Goal: Check status: Check status

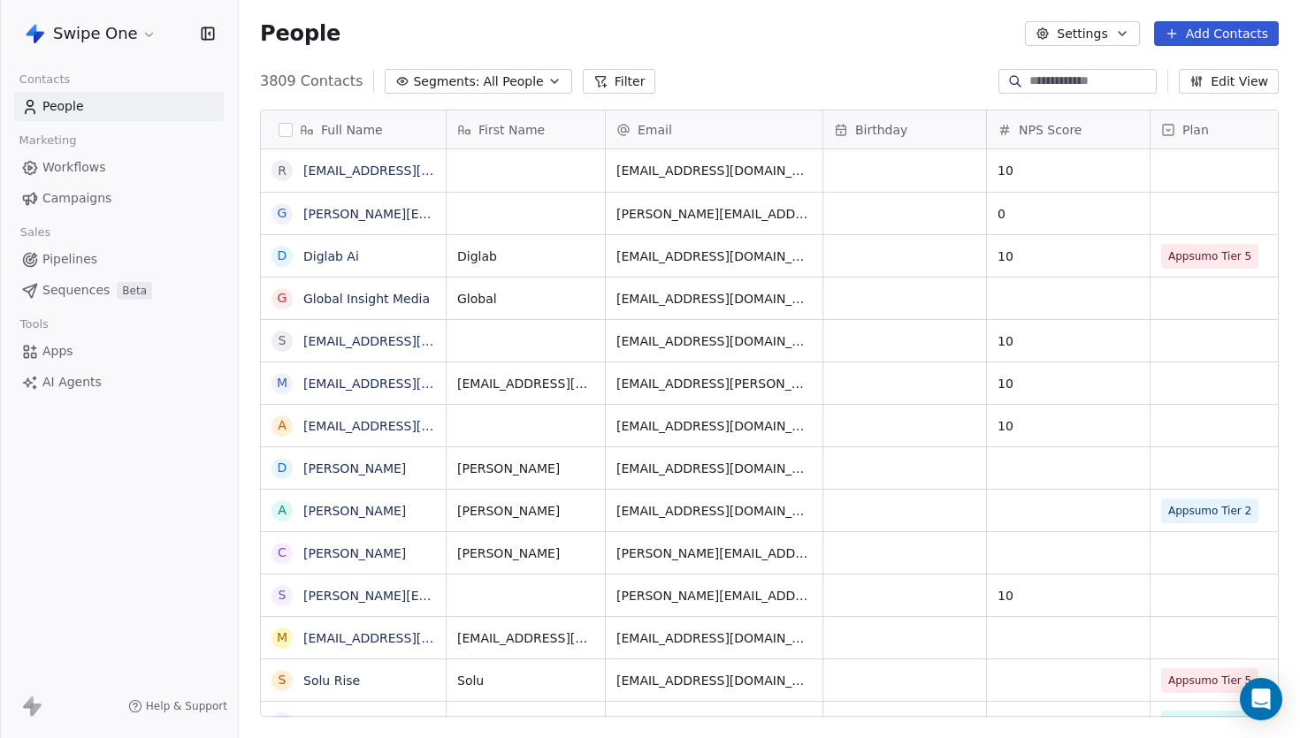
scroll to position [649, 1061]
click at [116, 33] on html "Swipe One Contacts People Marketing Workflows Campaigns Sales Pipelines Sequenc…" at bounding box center [650, 369] width 1300 height 738
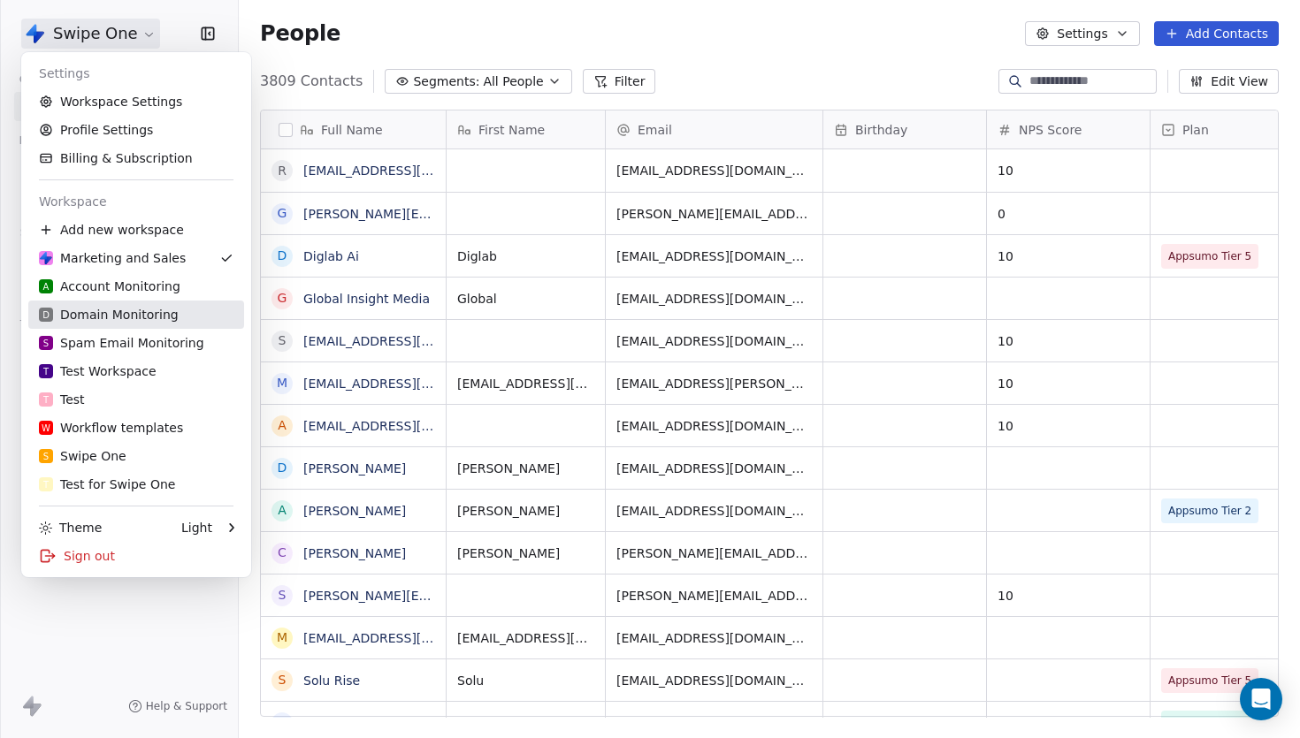
click at [160, 316] on div "D Domain Monitoring" at bounding box center [109, 315] width 140 height 18
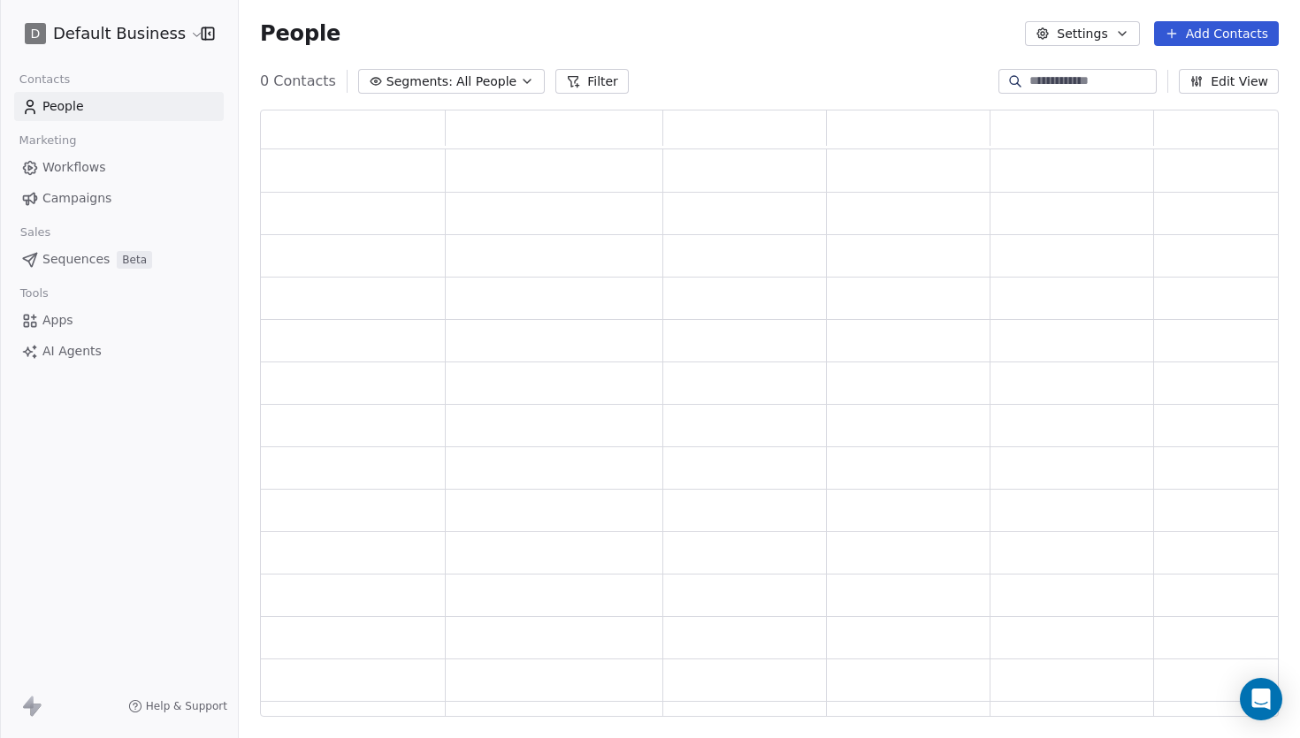
scroll to position [606, 1018]
click at [1077, 81] on input at bounding box center [1091, 81] width 124 height 18
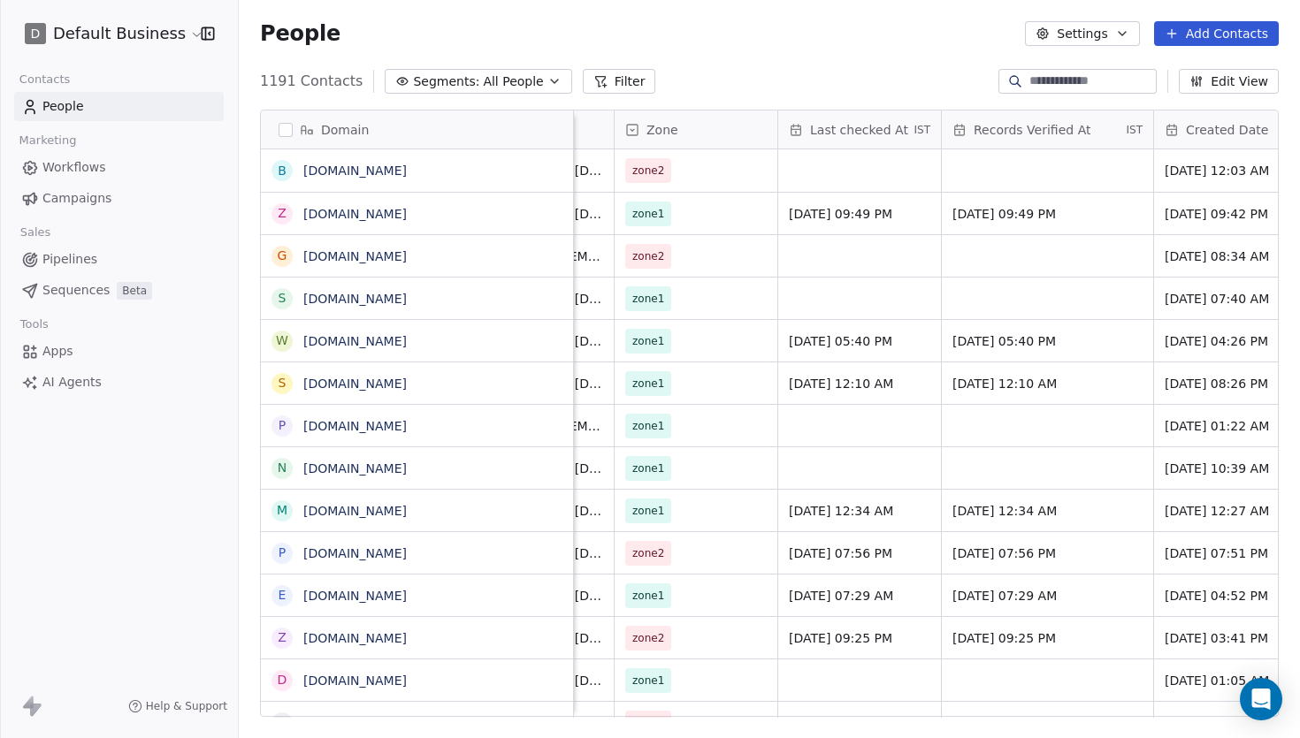
scroll to position [0, 0]
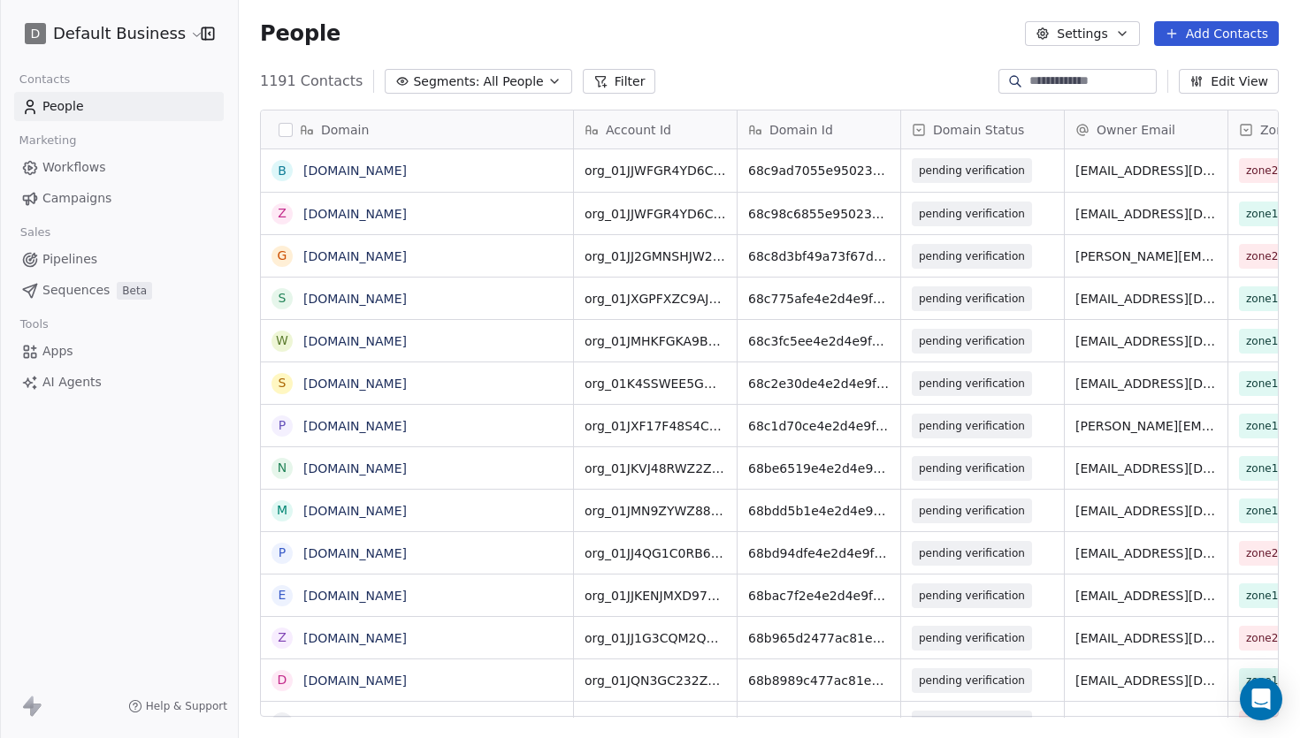
click at [987, 136] on span "Domain Status" at bounding box center [978, 130] width 91 height 18
click at [987, 136] on html "D Default Business Contacts People Marketing Workflows Campaigns Sales Pipeline…" at bounding box center [650, 369] width 1300 height 738
click at [968, 170] on span "pending verification" at bounding box center [972, 171] width 106 height 18
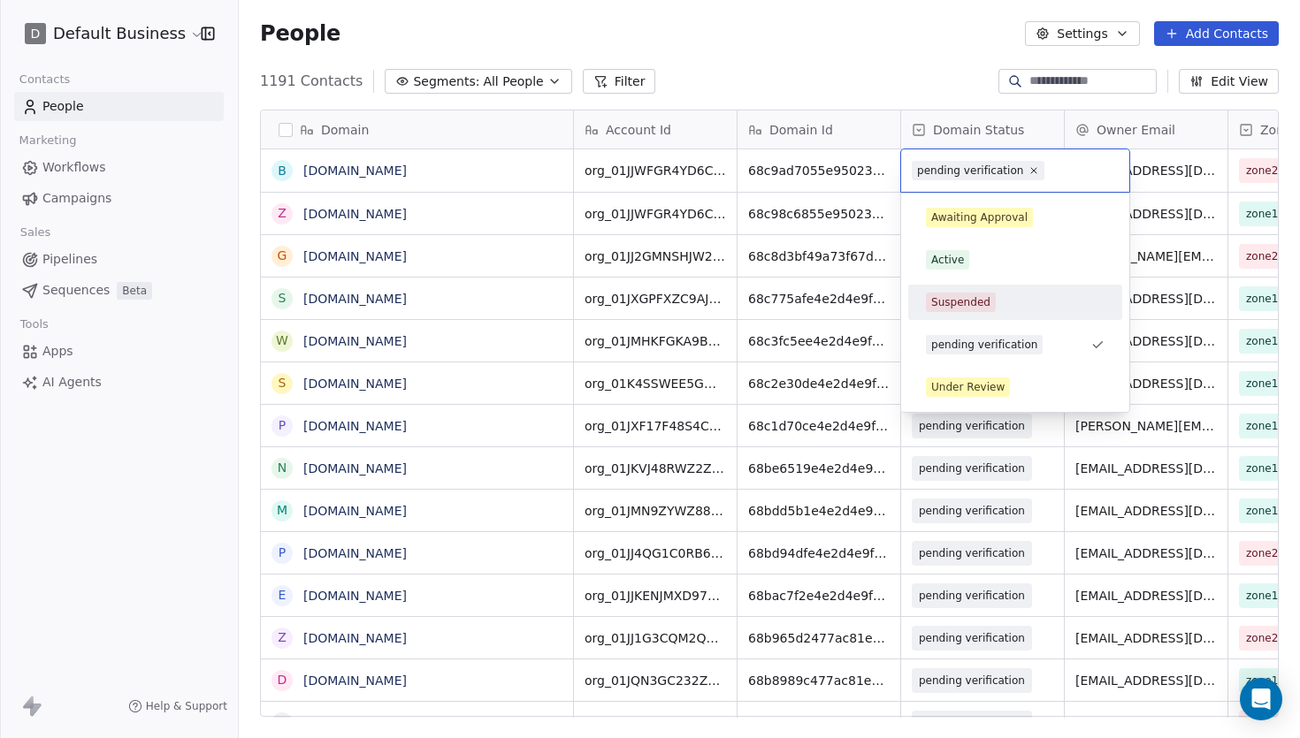
click at [979, 303] on div "Suspended" at bounding box center [960, 302] width 59 height 16
